Goal: Find specific page/section: Find specific page/section

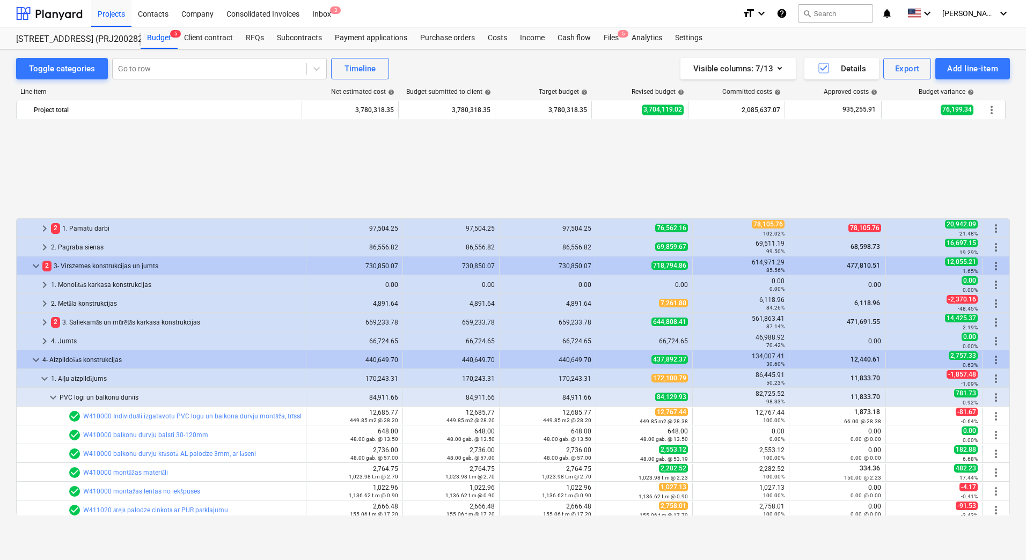
scroll to position [483, 0]
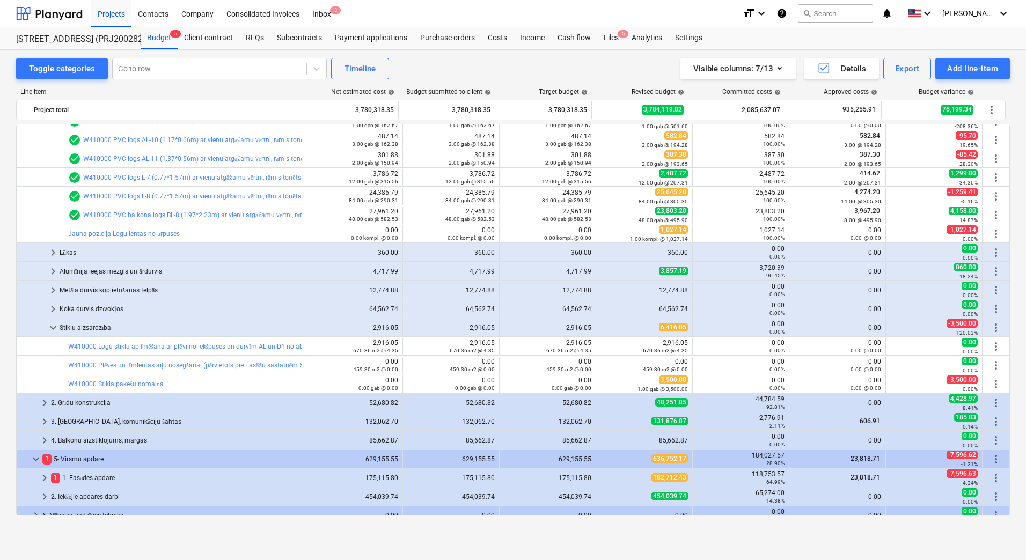
click at [432, 63] on div "Toggle categories Go to row Timeline Visible columns : 7/13 Details Export Add …" at bounding box center [513, 68] width 994 height 21
drag, startPoint x: 10, startPoint y: 258, endPoint x: 0, endPoint y: 273, distance: 17.7
click at [10, 258] on div "Toggle categories Go to row Timeline Visible columns : 7/13 Details Export Add …" at bounding box center [513, 293] width 1026 height 488
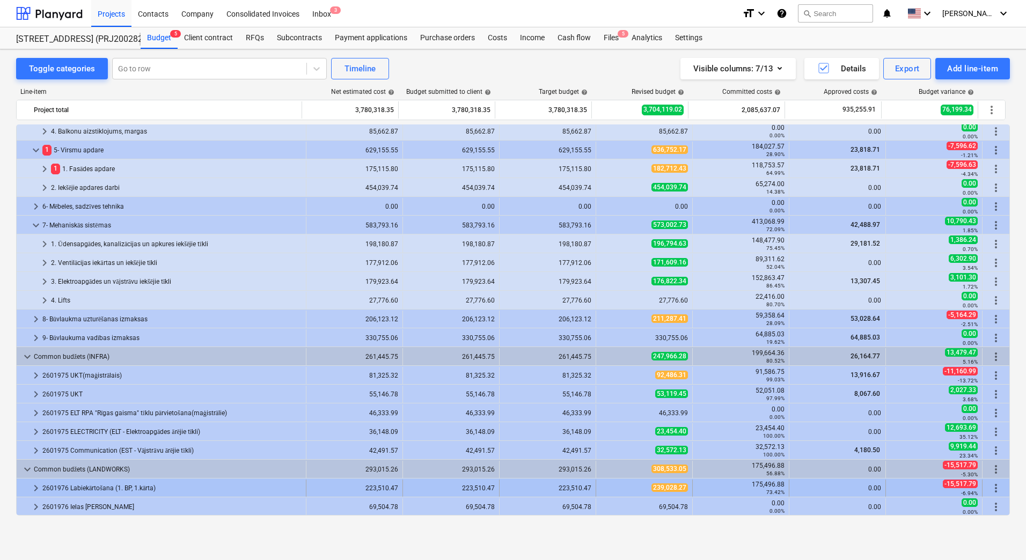
click at [172, 487] on div "2601976 Labiekārtošana (1. BP, 1.kārta)" at bounding box center [171, 488] width 259 height 17
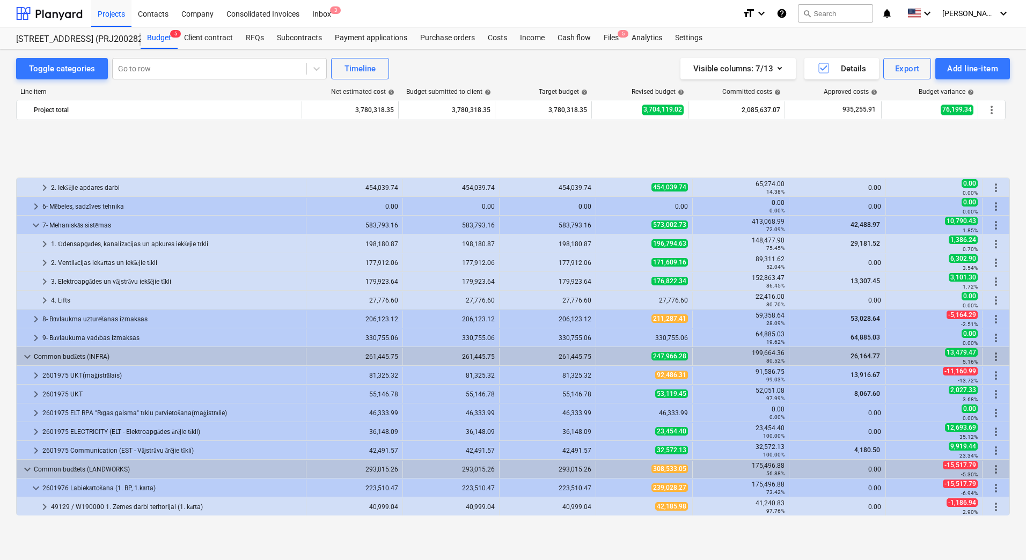
scroll to position [867, 0]
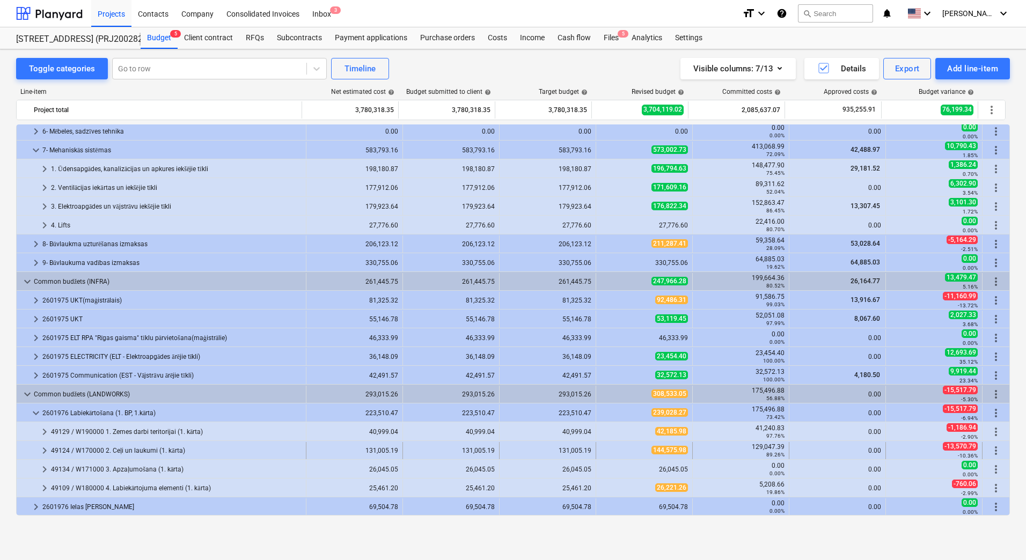
click at [214, 454] on div "49124 / W170000 2. Ceļi un laukumi (1. kārta)" at bounding box center [176, 450] width 251 height 17
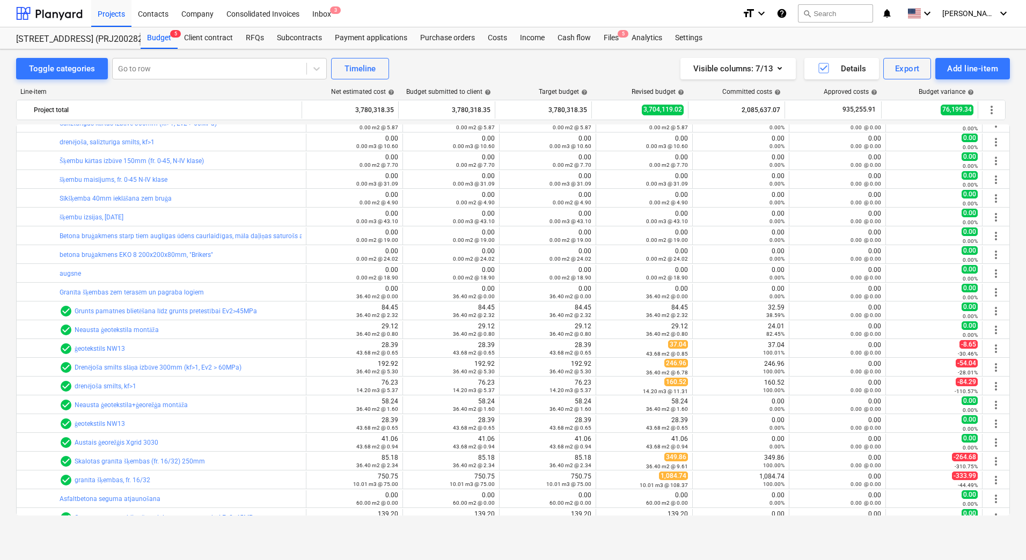
scroll to position [4891, 0]
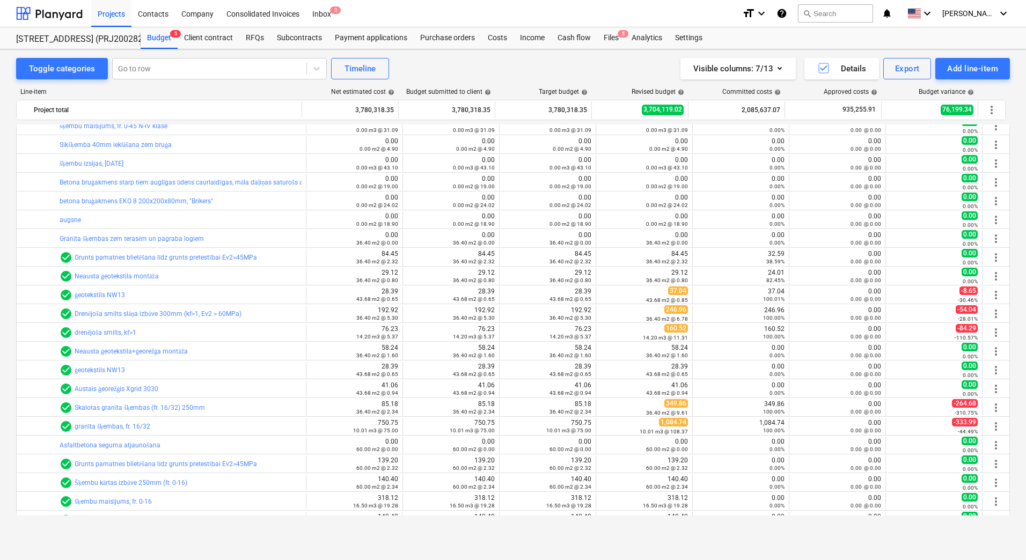
click at [6, 313] on div "Toggle categories Go to row Timeline Visible columns : 7/13 Details Export Add …" at bounding box center [513, 293] width 1026 height 488
click at [5, 283] on div "Toggle categories Go to row Timeline Visible columns : 7/13 Details Export Add …" at bounding box center [513, 293] width 1026 height 488
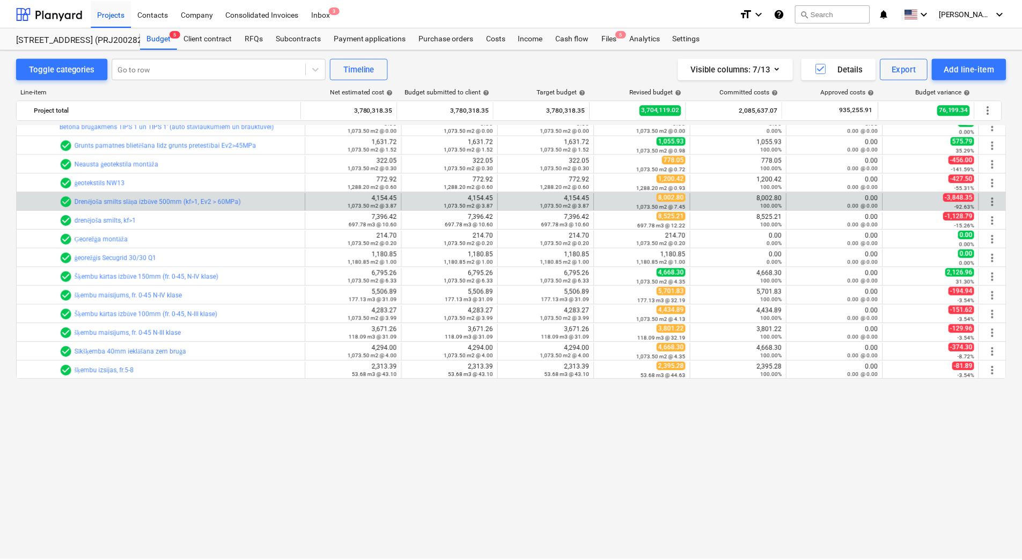
scroll to position [1068, 0]
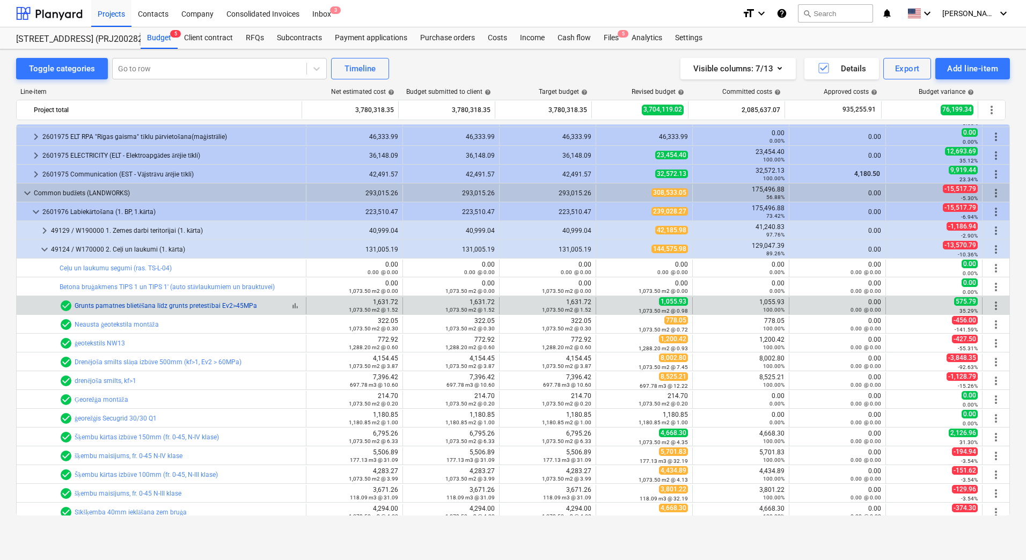
click at [159, 305] on link "Grunts pamatnes blietēšana līdz grunts pretestībai Ev2>45MPa" at bounding box center [166, 306] width 182 height 8
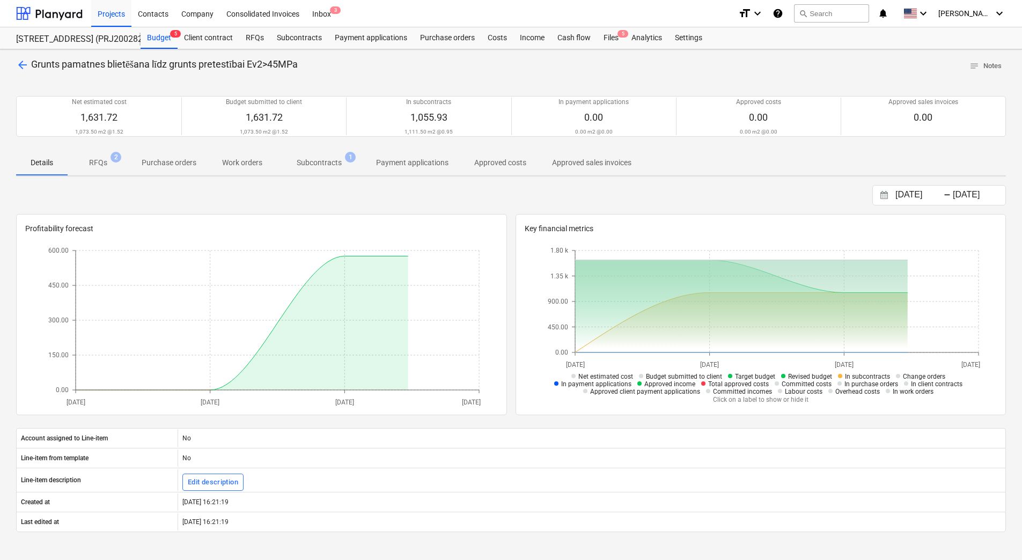
click at [321, 158] on p "Subcontracts" at bounding box center [319, 162] width 45 height 11
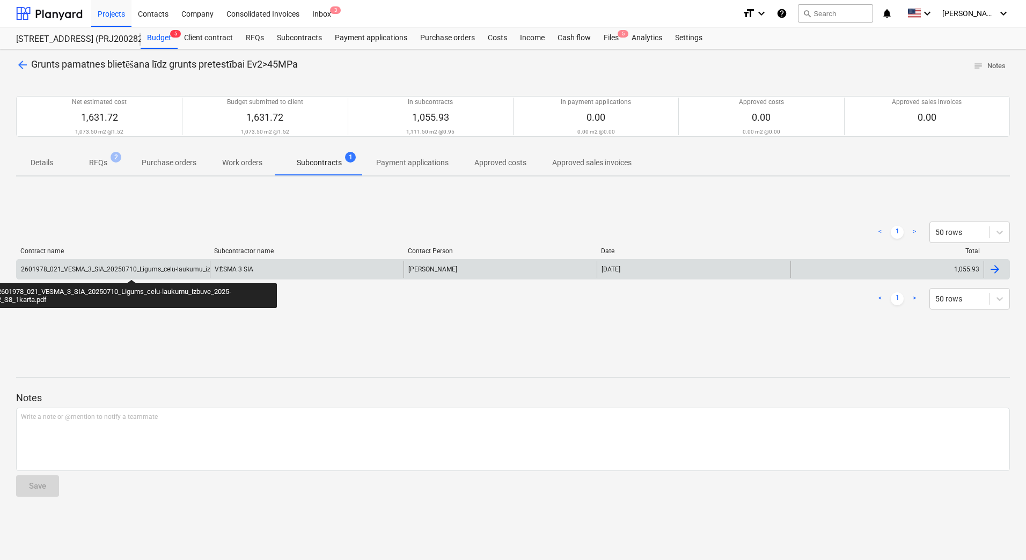
click at [131, 270] on div "2601978_021_VESMA_3_SIA_20250710_Ligums_celu-laukumu_izbuve_2025-2_S8_1karta.pdf" at bounding box center [155, 270] width 269 height 8
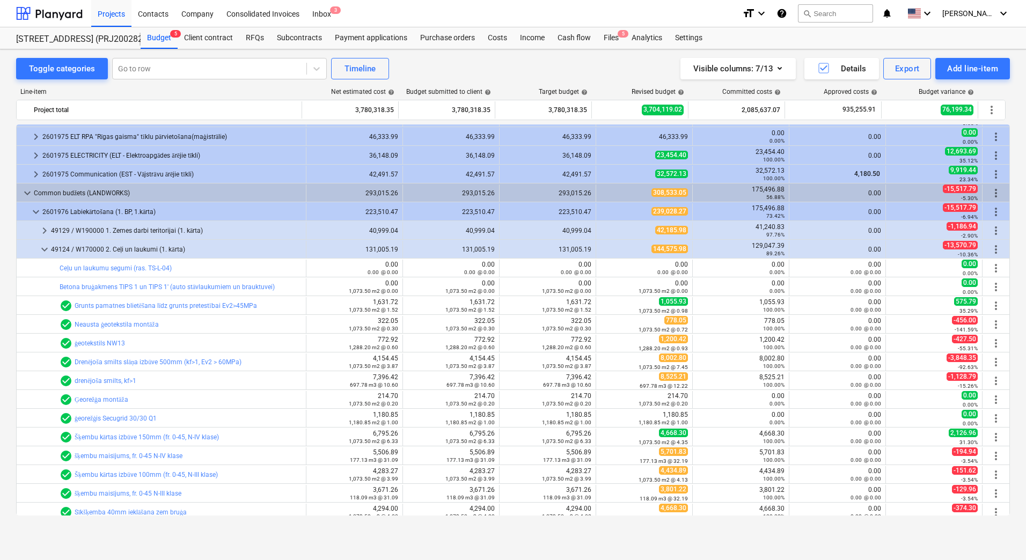
click at [45, 249] on span "keyboard_arrow_down" at bounding box center [44, 249] width 13 height 13
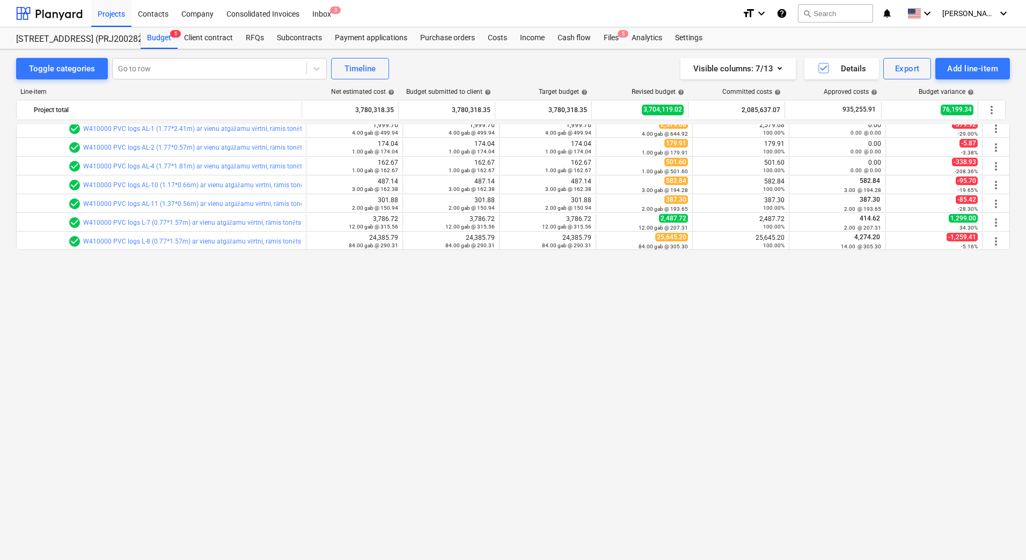
scroll to position [116, 0]
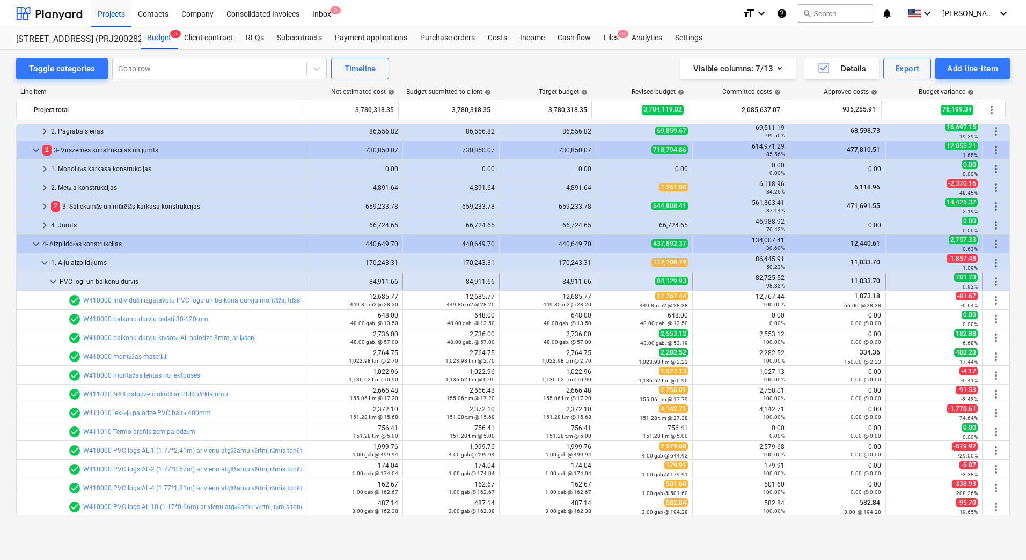
click at [49, 284] on span "keyboard_arrow_down" at bounding box center [53, 281] width 13 height 13
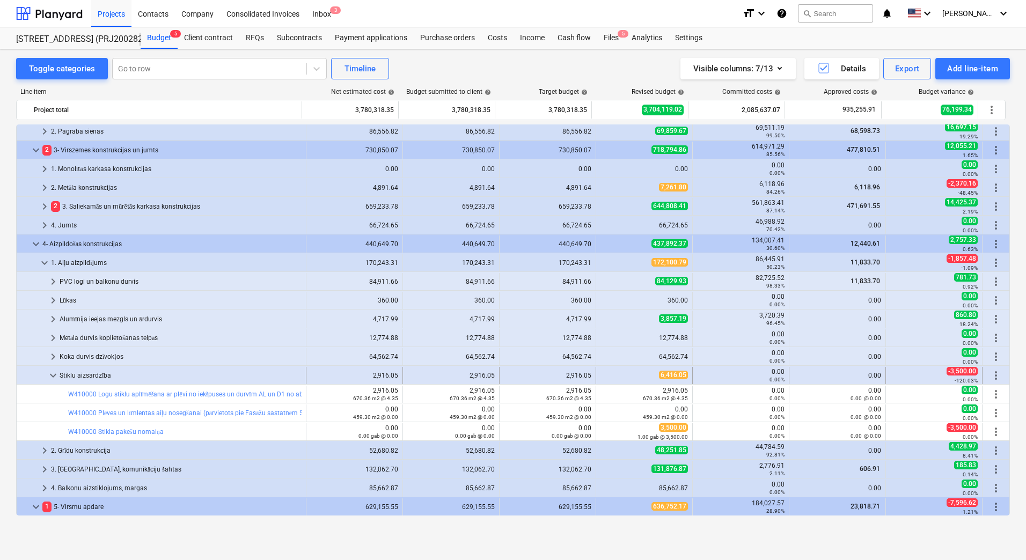
click at [51, 377] on span "keyboard_arrow_down" at bounding box center [53, 375] width 13 height 13
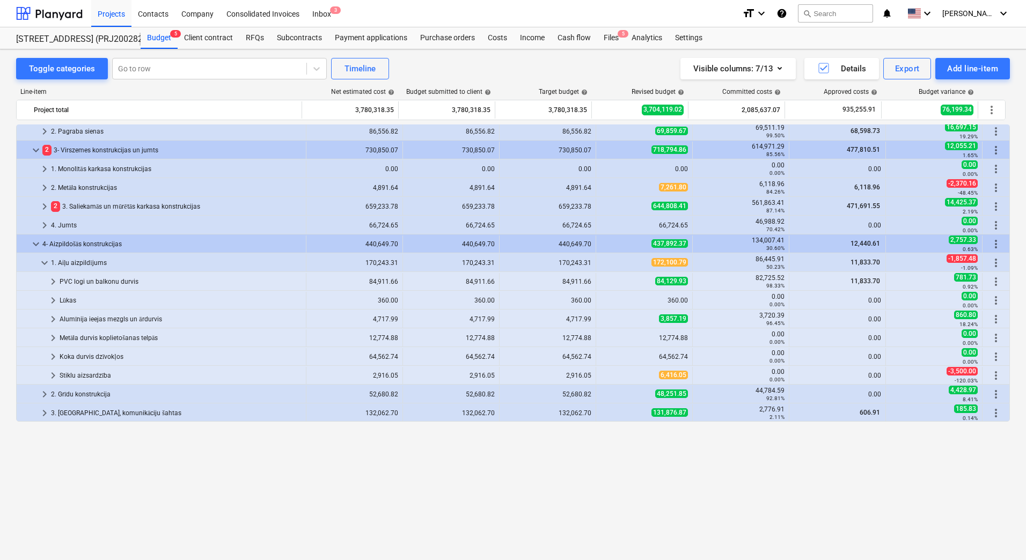
scroll to position [0, 0]
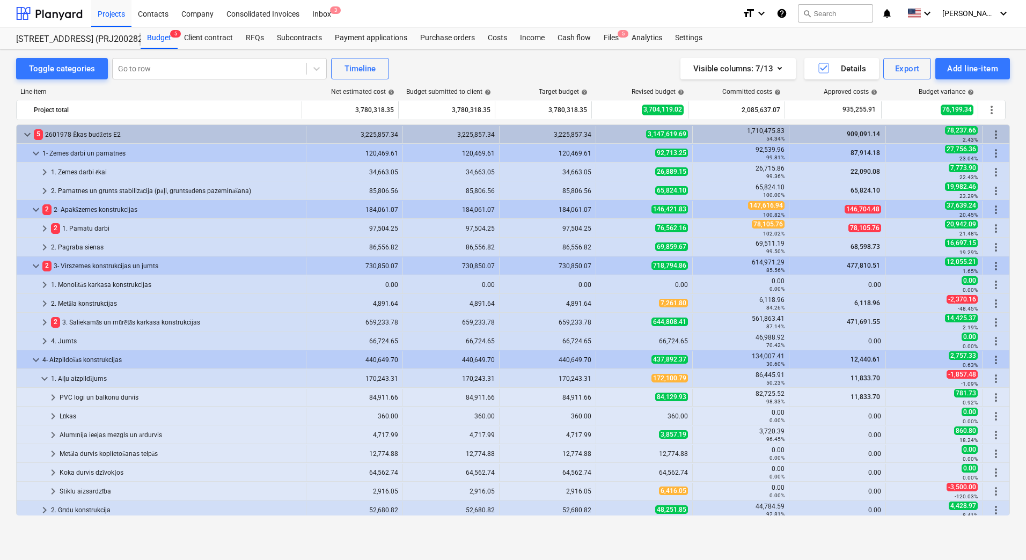
drag, startPoint x: 167, startPoint y: 533, endPoint x: 892, endPoint y: 2, distance: 898.2
click at [167, 533] on div "Toggle categories Go to row Timeline Visible columns : 7/13 Details Export Add …" at bounding box center [513, 293] width 1026 height 488
click at [122, 472] on div "Koka durvis dzīvokļos" at bounding box center [181, 472] width 242 height 17
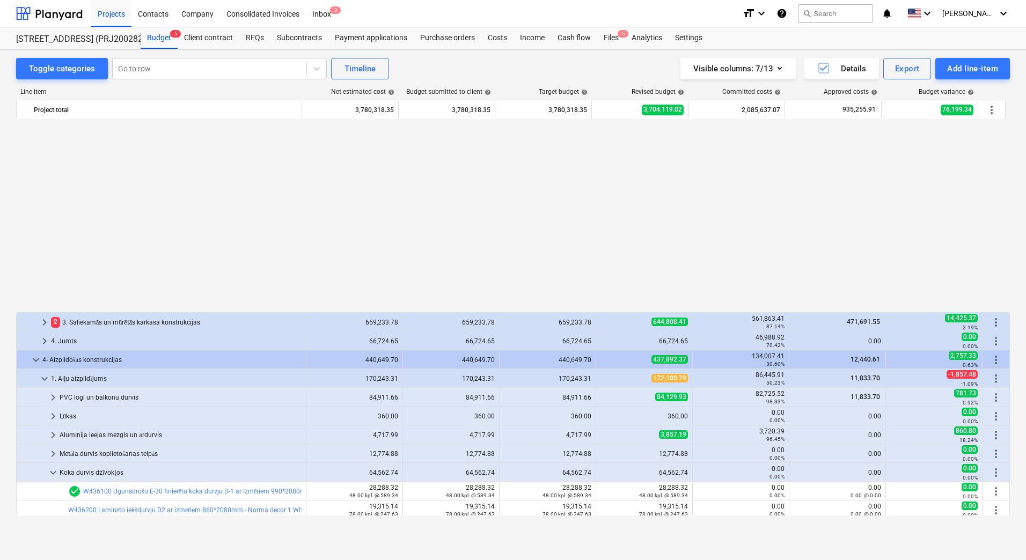
scroll to position [215, 0]
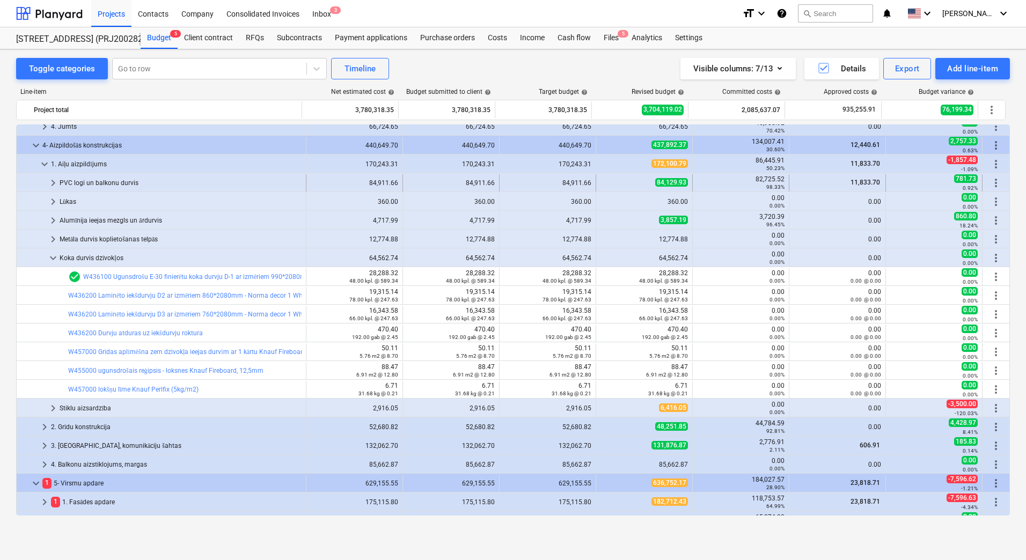
click at [54, 186] on span "keyboard_arrow_right" at bounding box center [53, 183] width 13 height 13
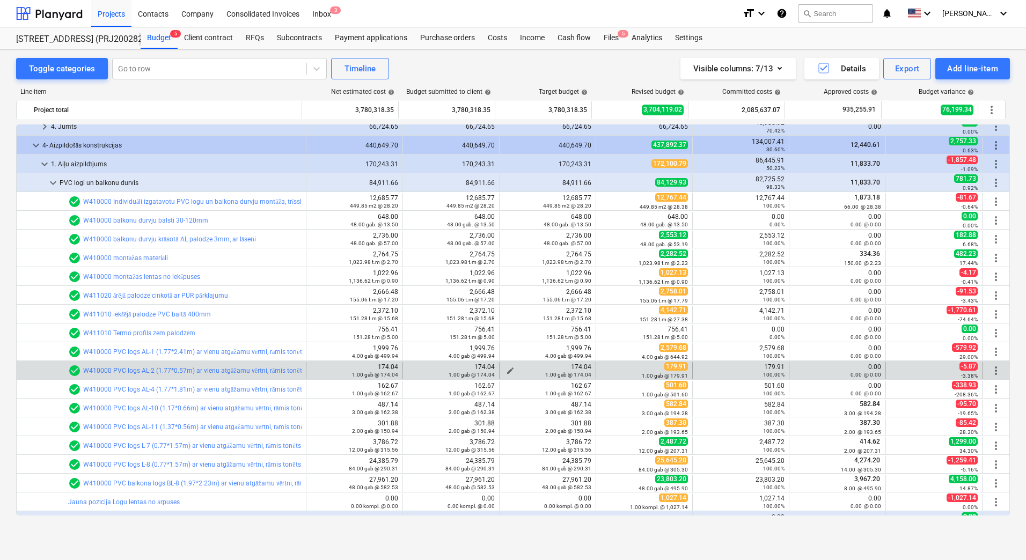
scroll to position [268, 0]
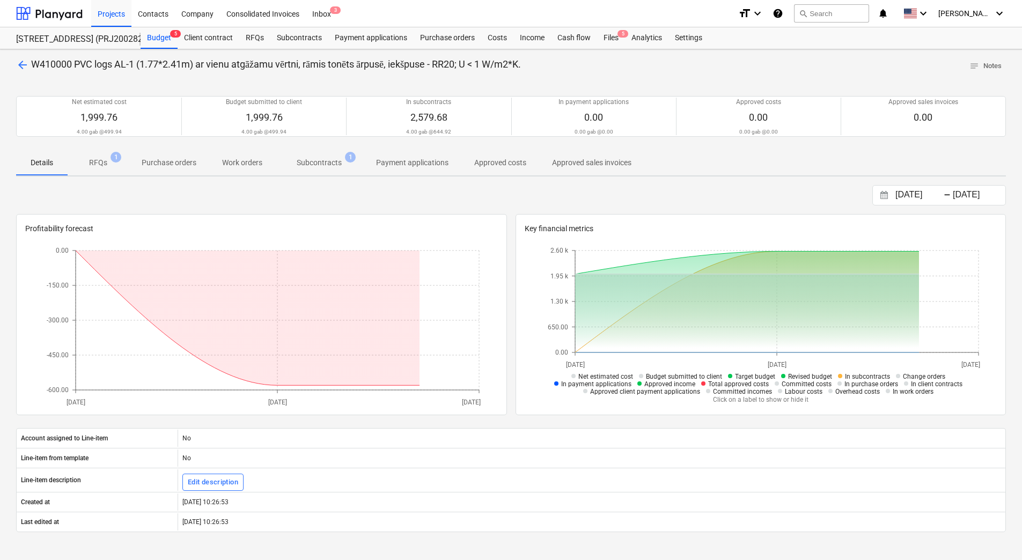
click at [312, 163] on p "Subcontracts" at bounding box center [319, 162] width 45 height 11
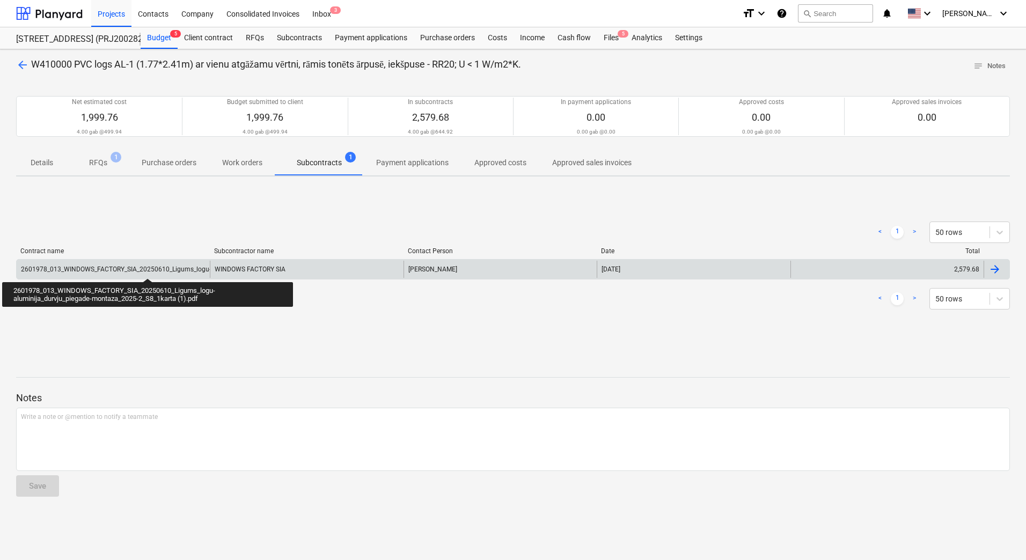
click at [147, 269] on div "2601978_013_WINDOWS_FACTORY_SIA_20250610_Ligums_logu-aluminija_durvju_piegade-m…" at bounding box center [205, 270] width 368 height 8
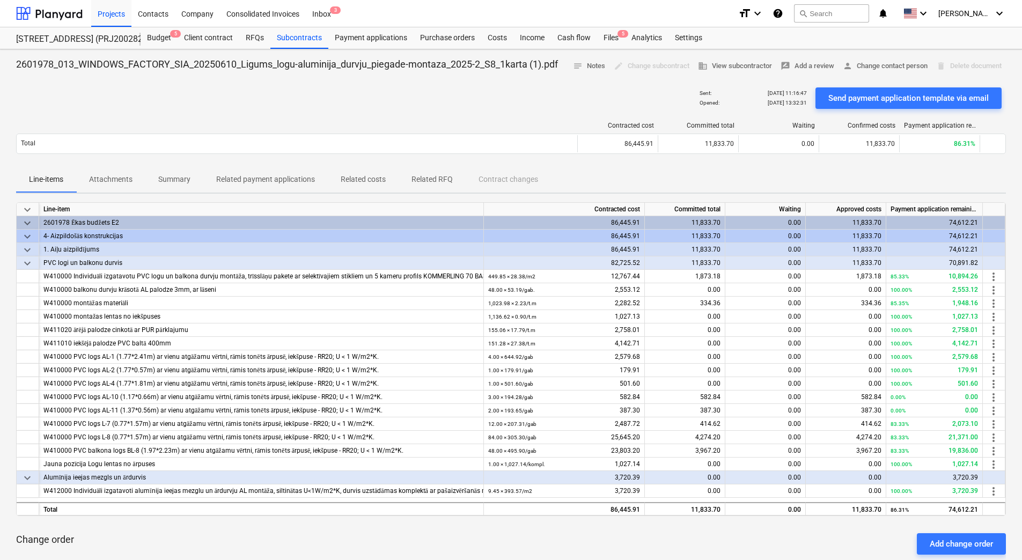
click at [114, 181] on p "Attachments" at bounding box center [110, 179] width 43 height 11
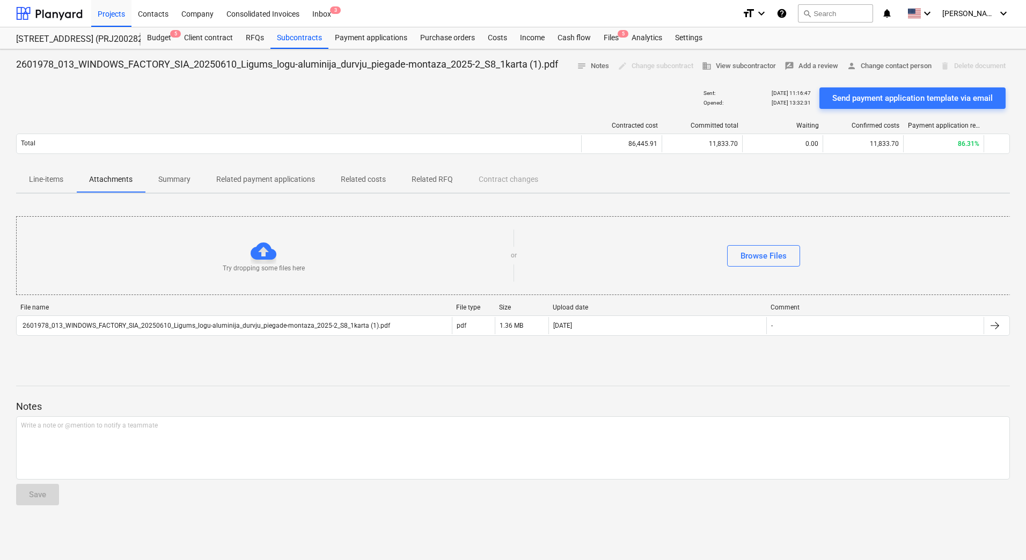
click at [274, 116] on div "Contracted cost Committed total Waiting Confirmed costs Payment application rem…" at bounding box center [513, 140] width 994 height 54
click at [318, 114] on div "Contracted cost Committed total Waiting Confirmed costs Payment application rem…" at bounding box center [513, 140] width 994 height 54
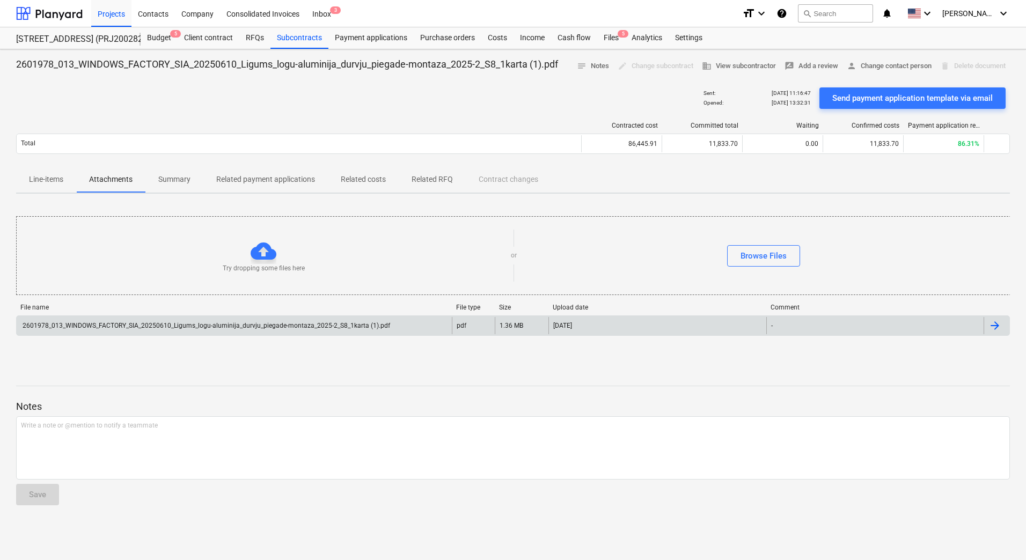
click at [252, 324] on div "2601978_013_WINDOWS_FACTORY_SIA_20250610_Ligums_logu-aluminija_durvju_piegade-m…" at bounding box center [205, 326] width 369 height 8
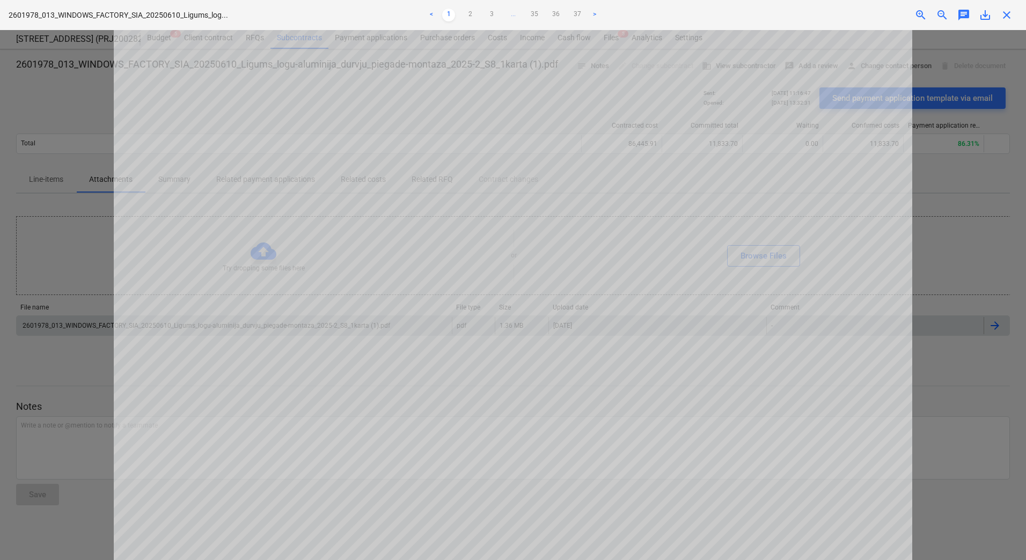
click at [490, 13] on link "3" at bounding box center [491, 15] width 13 height 13
click at [500, 13] on link "4" at bounding box center [502, 15] width 13 height 13
click at [512, 14] on link "5" at bounding box center [513, 15] width 13 height 13
click at [919, 13] on span "zoom_in" at bounding box center [920, 15] width 13 height 13
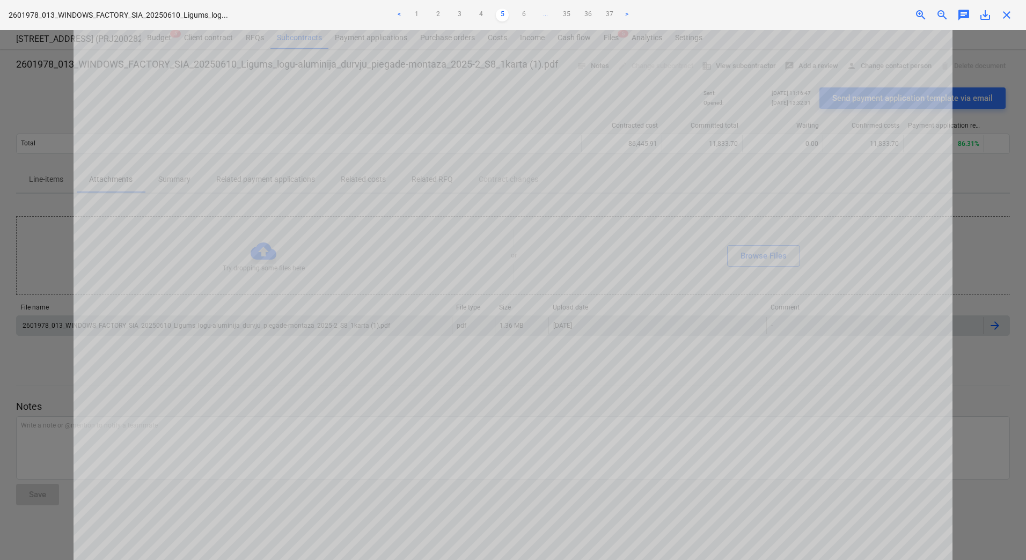
click at [919, 13] on span "zoom_in" at bounding box center [920, 15] width 13 height 13
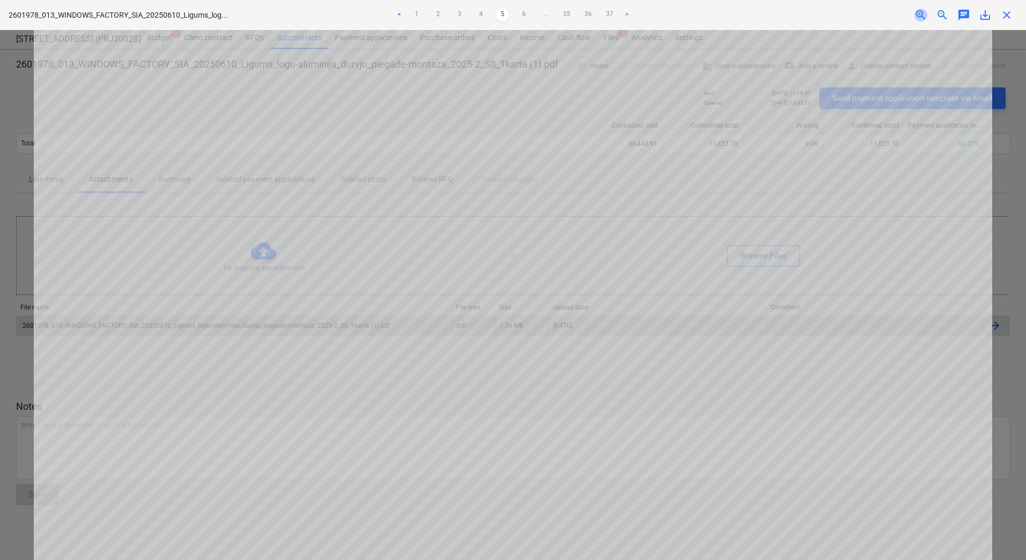
click at [919, 13] on span "zoom_in" at bounding box center [920, 15] width 13 height 13
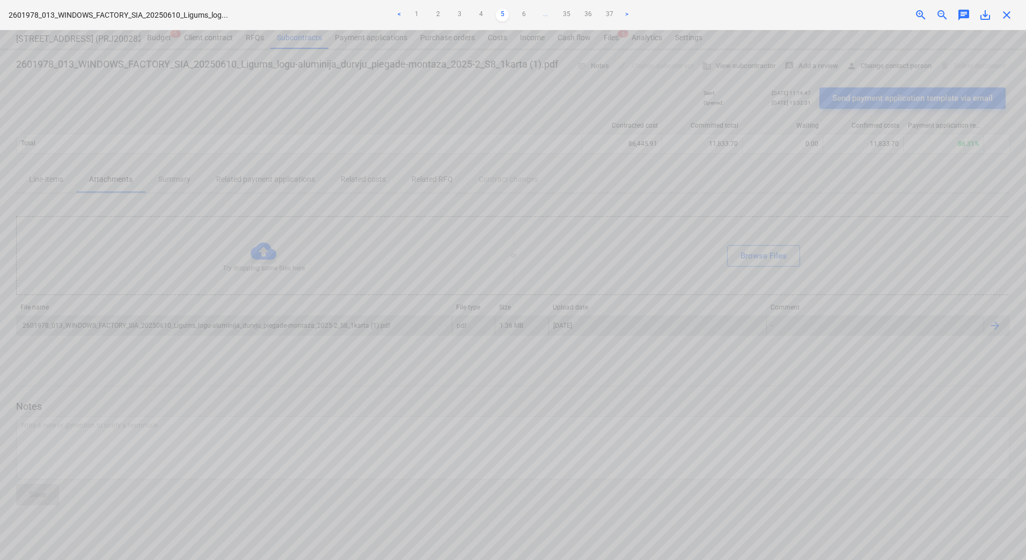
click at [919, 13] on span "zoom_in" at bounding box center [920, 15] width 13 height 13
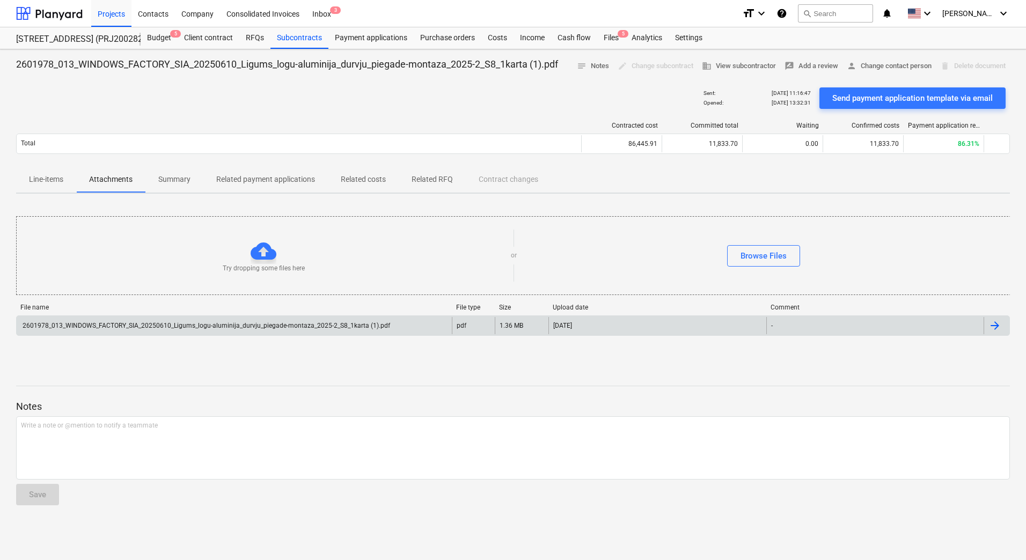
click at [157, 331] on div "2601978_013_WINDOWS_FACTORY_SIA_20250610_Ligums_logu-aluminija_durvju_piegade-m…" at bounding box center [234, 325] width 435 height 17
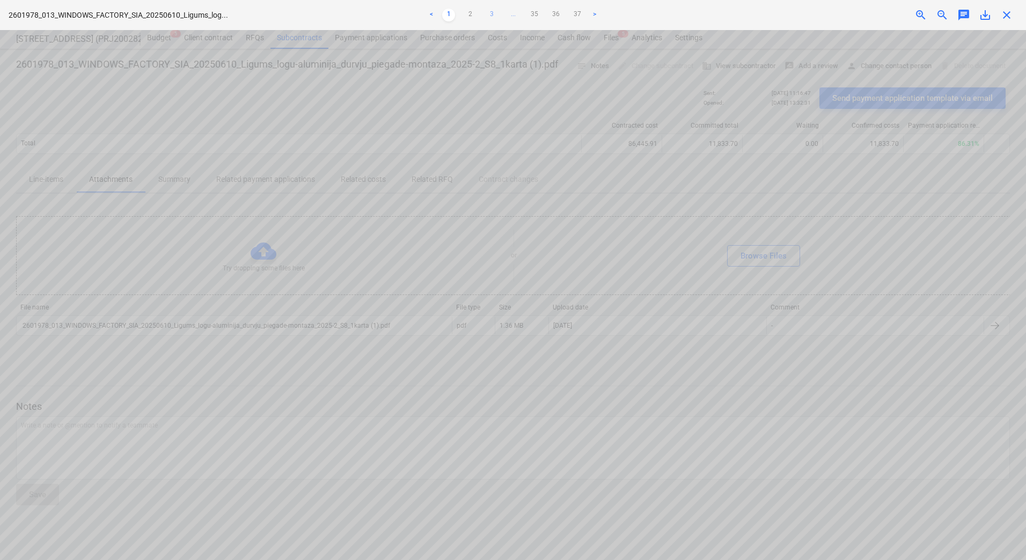
click at [494, 11] on link "3" at bounding box center [491, 15] width 13 height 13
click at [502, 13] on link "4" at bounding box center [502, 15] width 13 height 13
click at [511, 13] on link "5" at bounding box center [513, 15] width 13 height 13
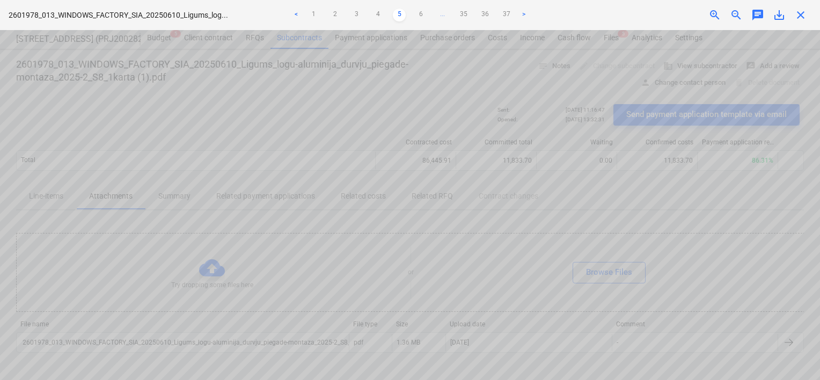
scroll to position [268, 0]
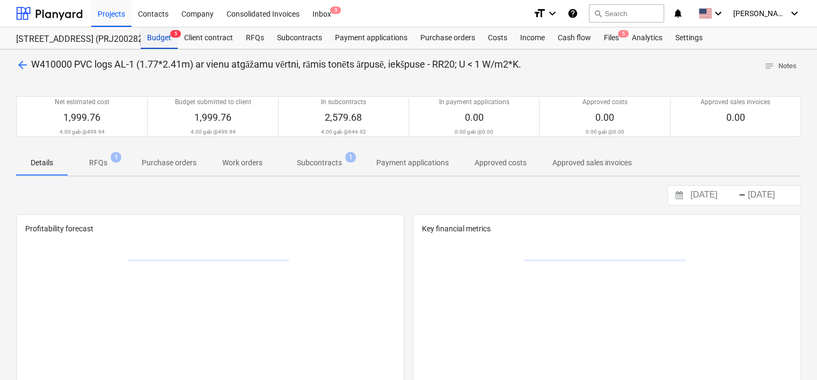
click at [164, 36] on div "Budget 5" at bounding box center [159, 37] width 37 height 21
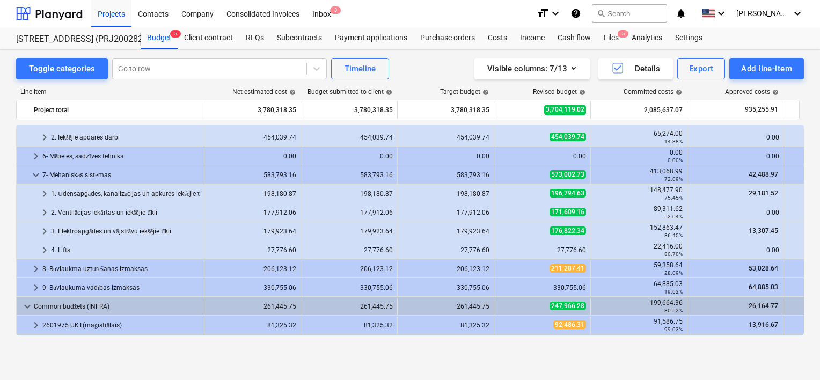
scroll to position [1122, 0]
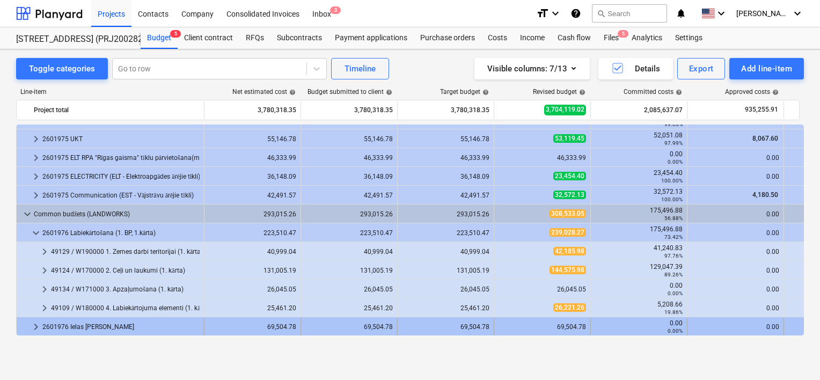
click at [30, 330] on span "keyboard_arrow_right" at bounding box center [36, 326] width 13 height 13
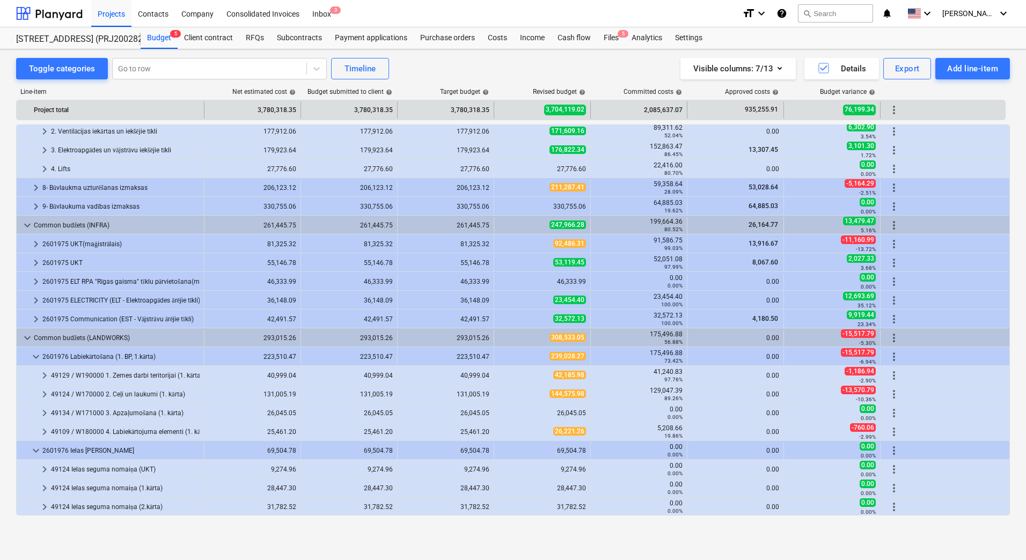
scroll to position [999, 0]
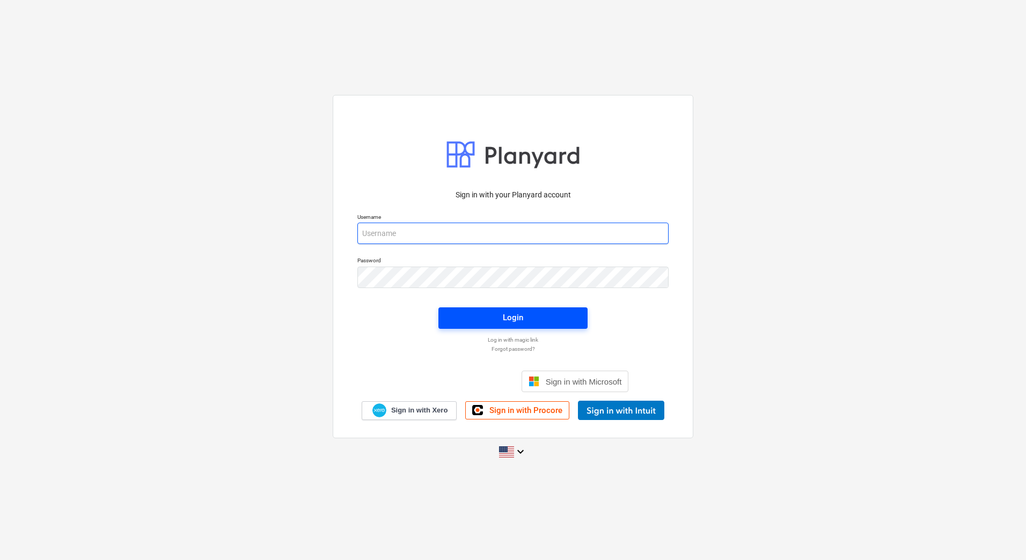
type input "[PERSON_NAME][EMAIL_ADDRESS][DOMAIN_NAME]"
click at [462, 318] on span "Login" at bounding box center [512, 318] width 123 height 14
